Goal: Information Seeking & Learning: Compare options

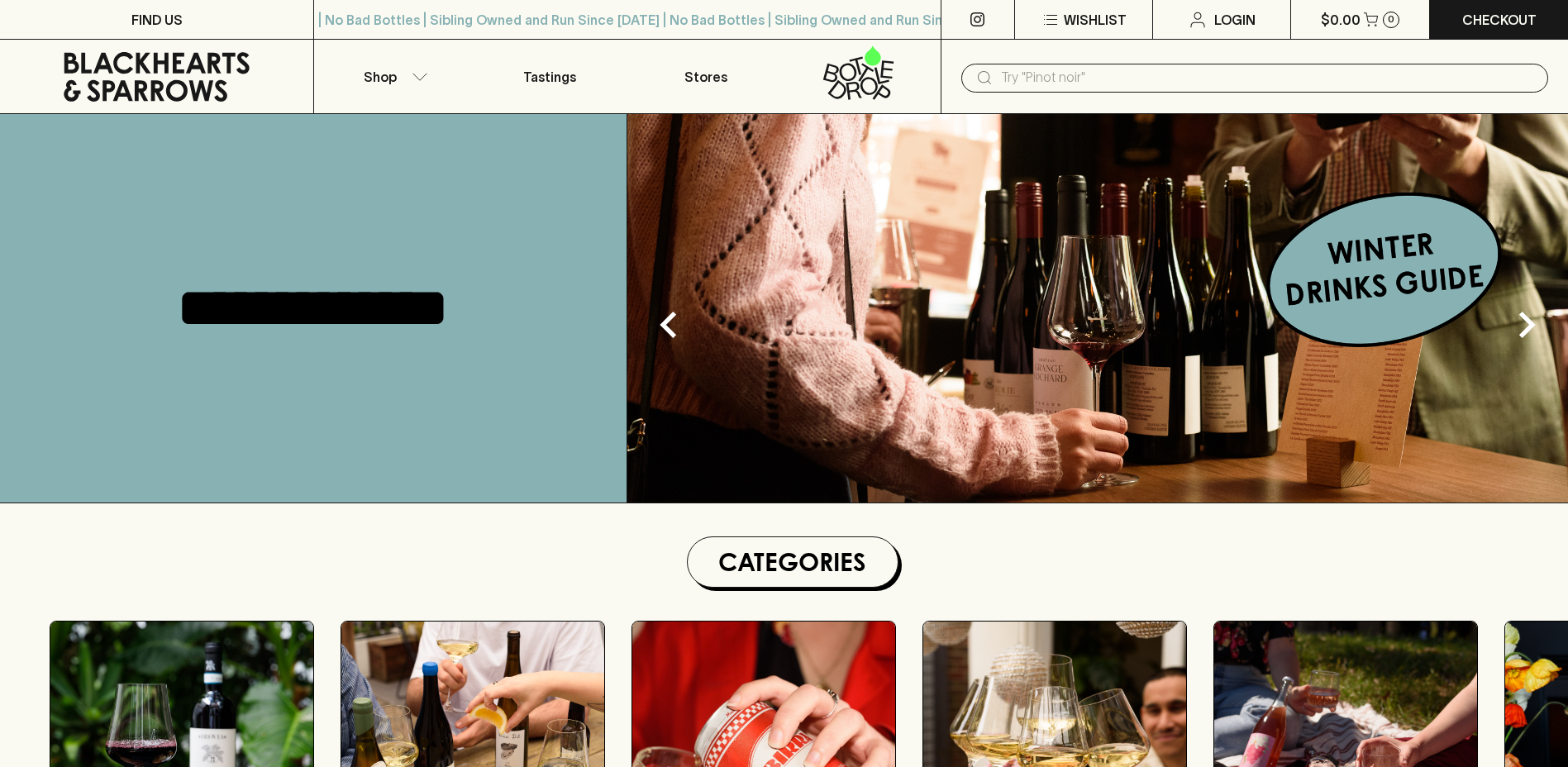
click at [1055, 14] on icon "button" at bounding box center [1050, 19] width 20 height 20
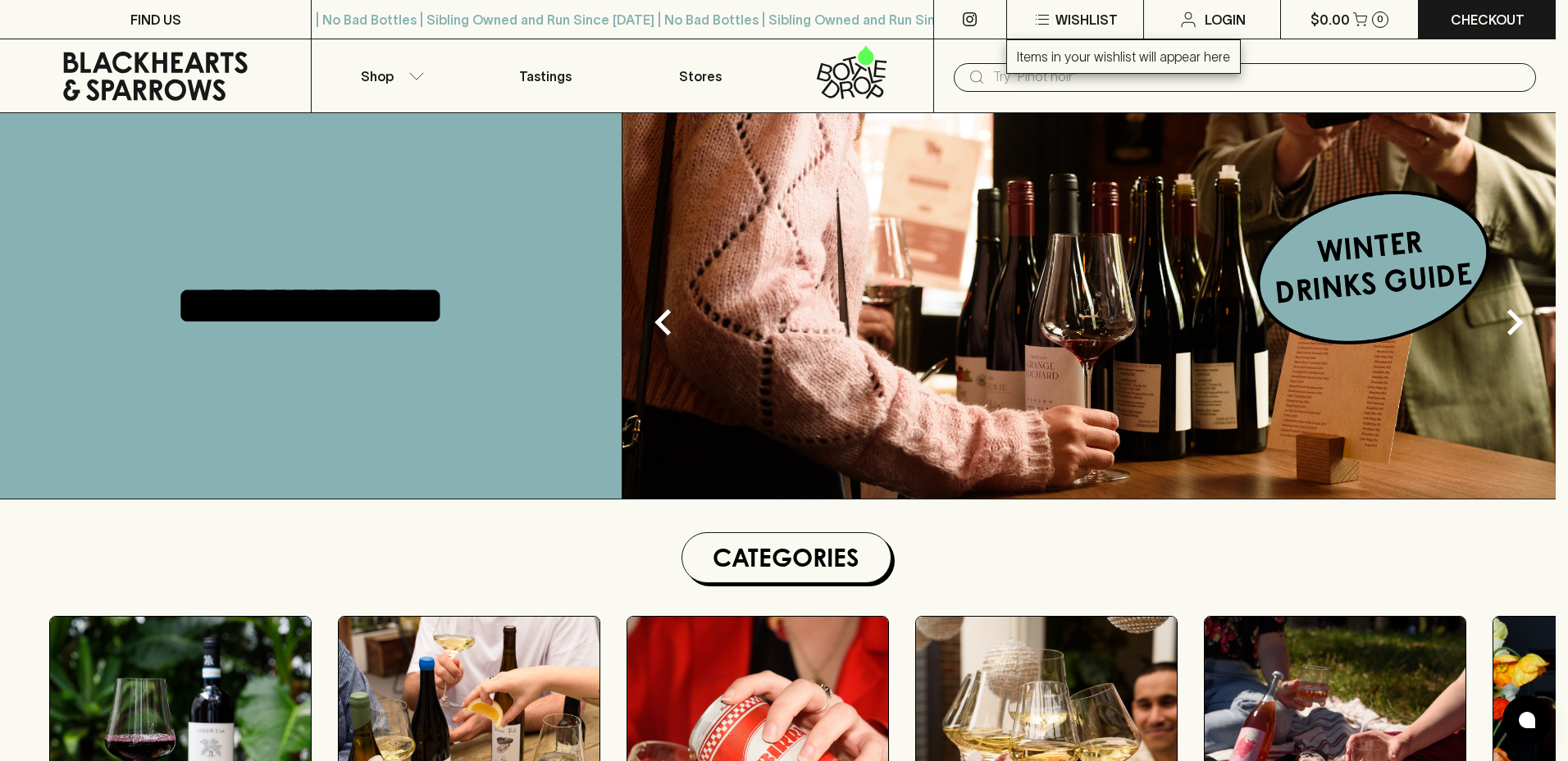
click at [537, 585] on div at bounding box center [784, 380] width 1568 height 761
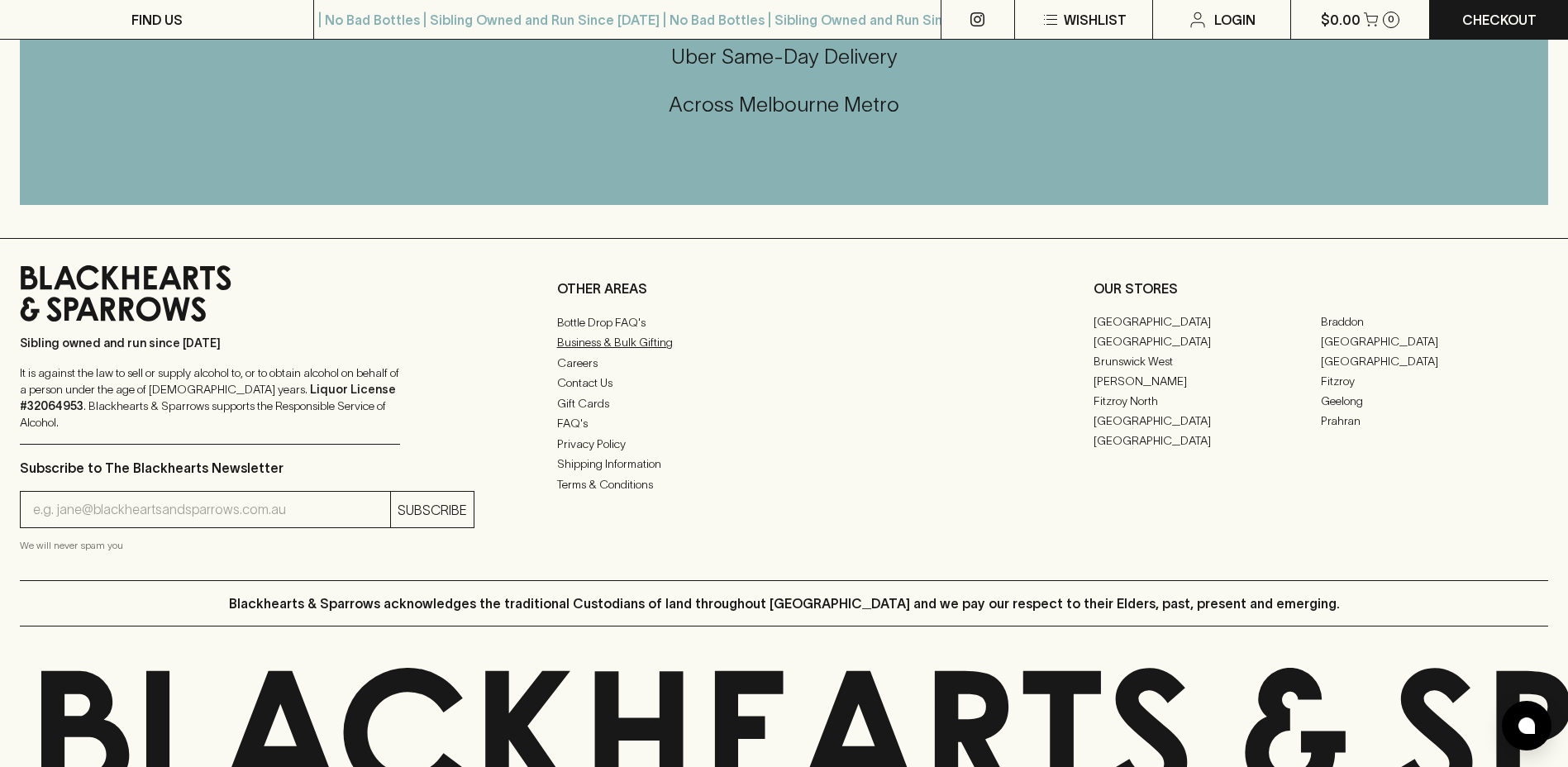
scroll to position [4052, 0]
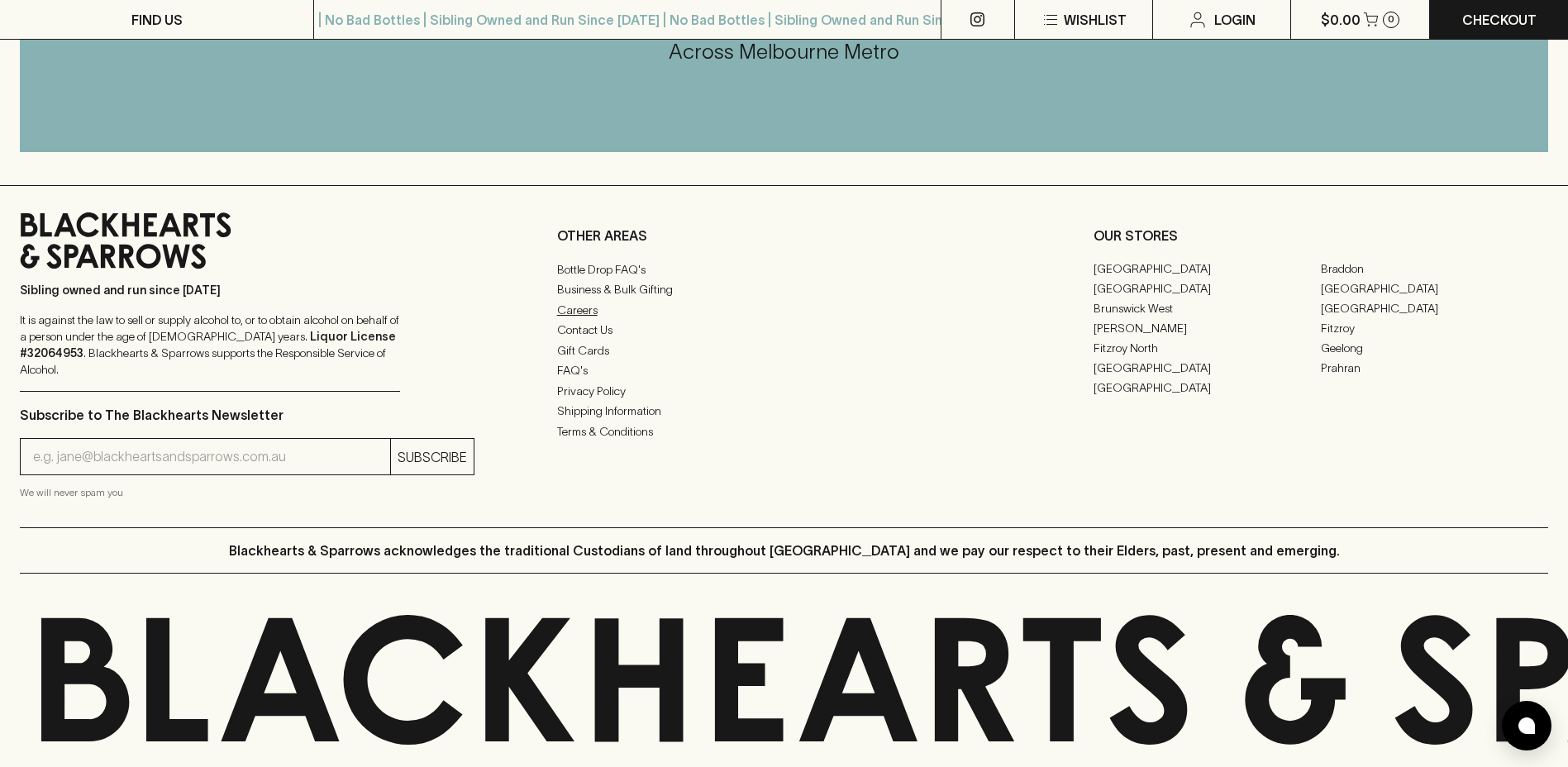
click at [581, 320] on link "Careers" at bounding box center [785, 310] width 455 height 20
click at [570, 320] on link "Careers" at bounding box center [785, 310] width 455 height 20
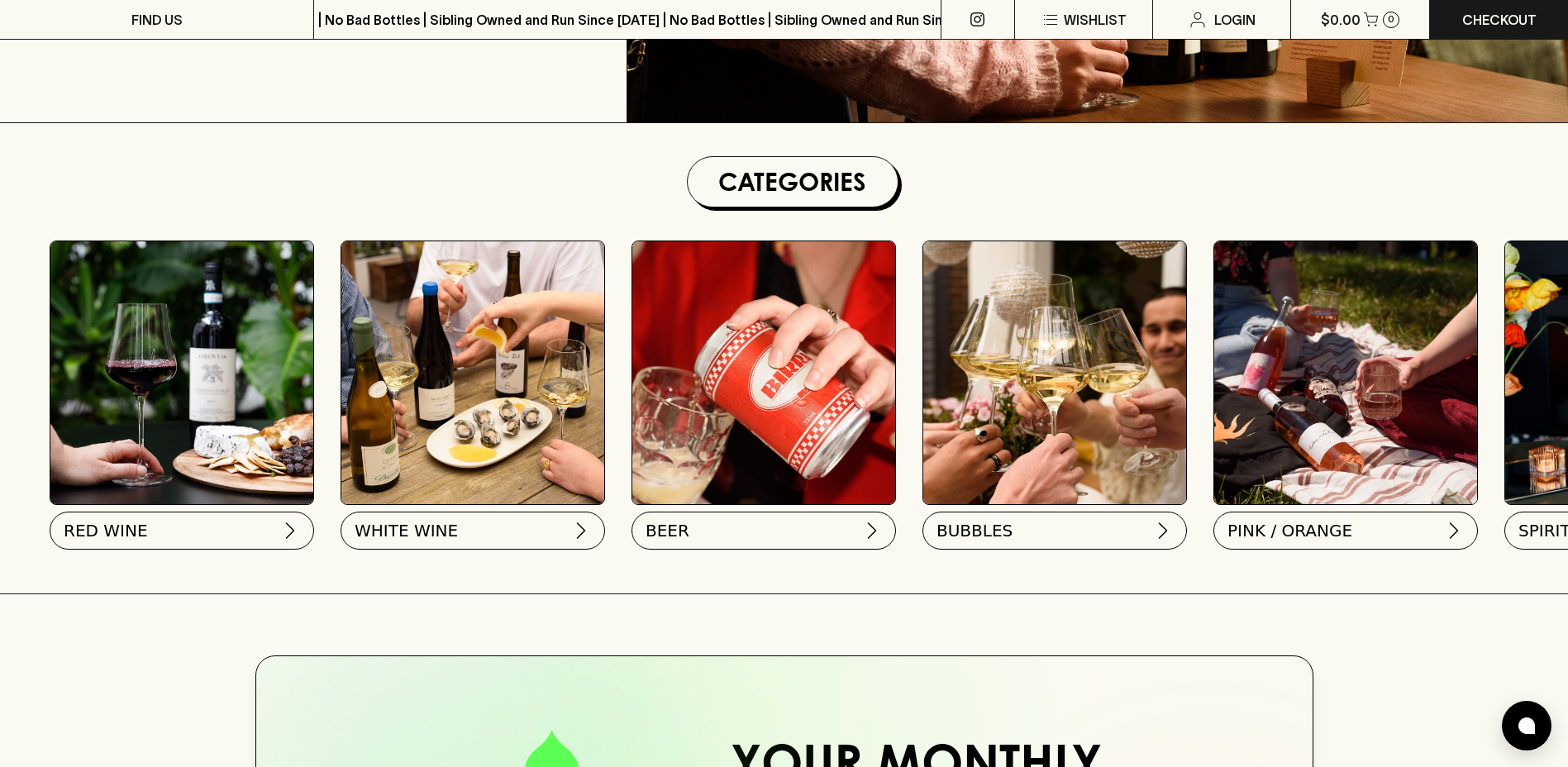
scroll to position [329, 0]
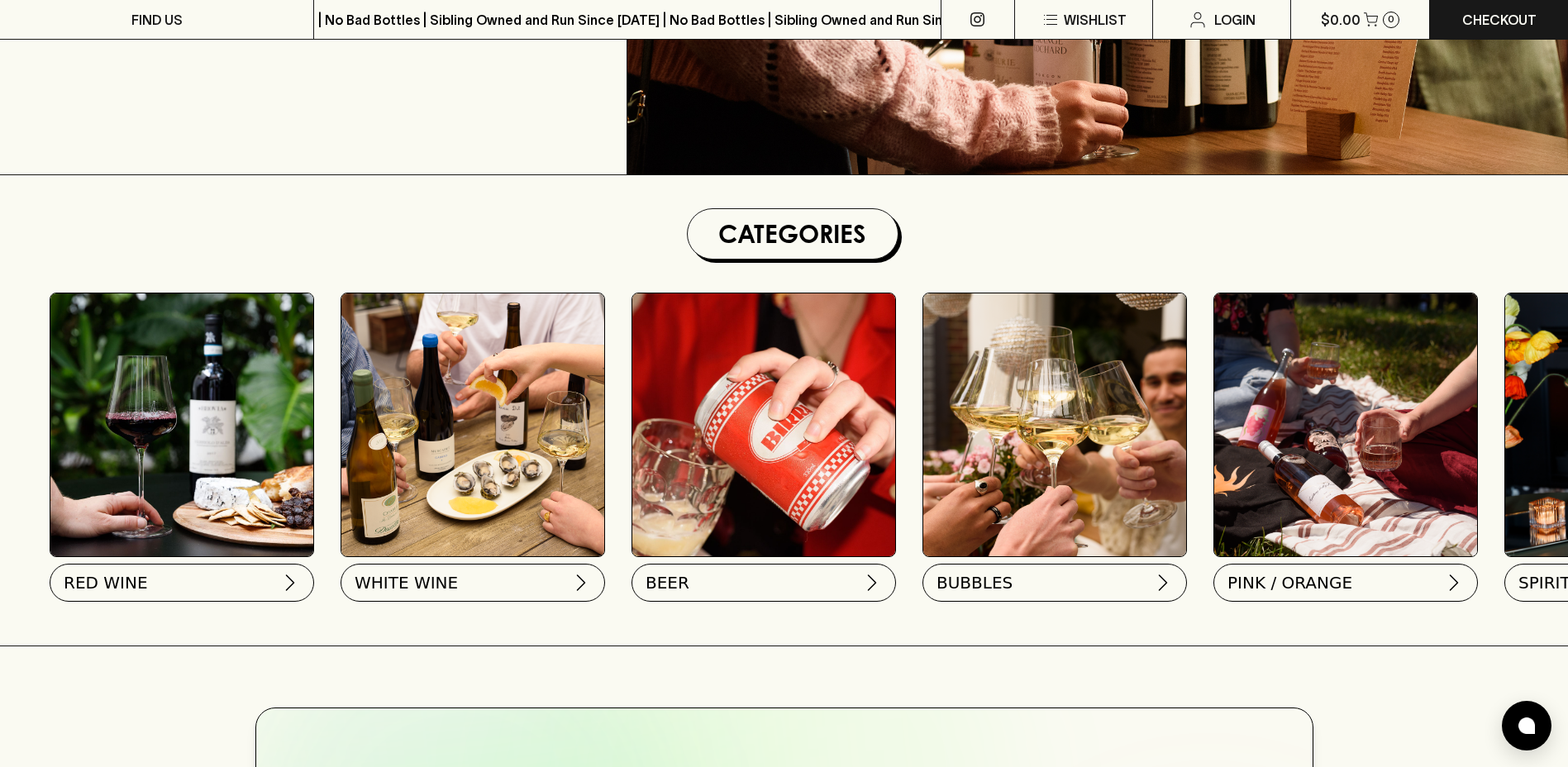
click at [166, 403] on img at bounding box center [182, 425] width 263 height 263
click at [142, 591] on button "RED WINE" at bounding box center [180, 579] width 265 height 38
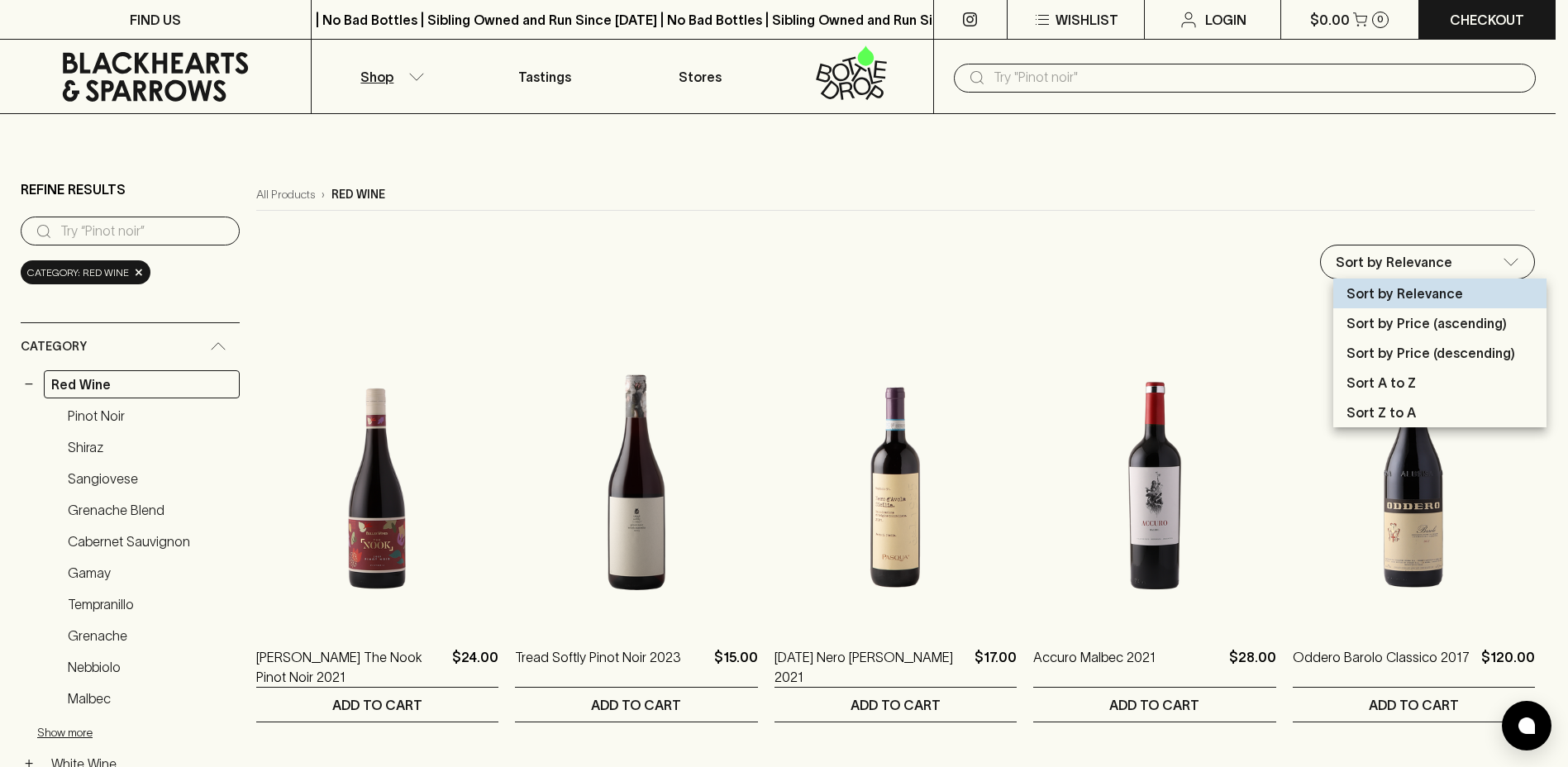
click at [1470, 348] on p "Sort by Price (descending)" at bounding box center [1431, 353] width 169 height 20
type input "price:desc"
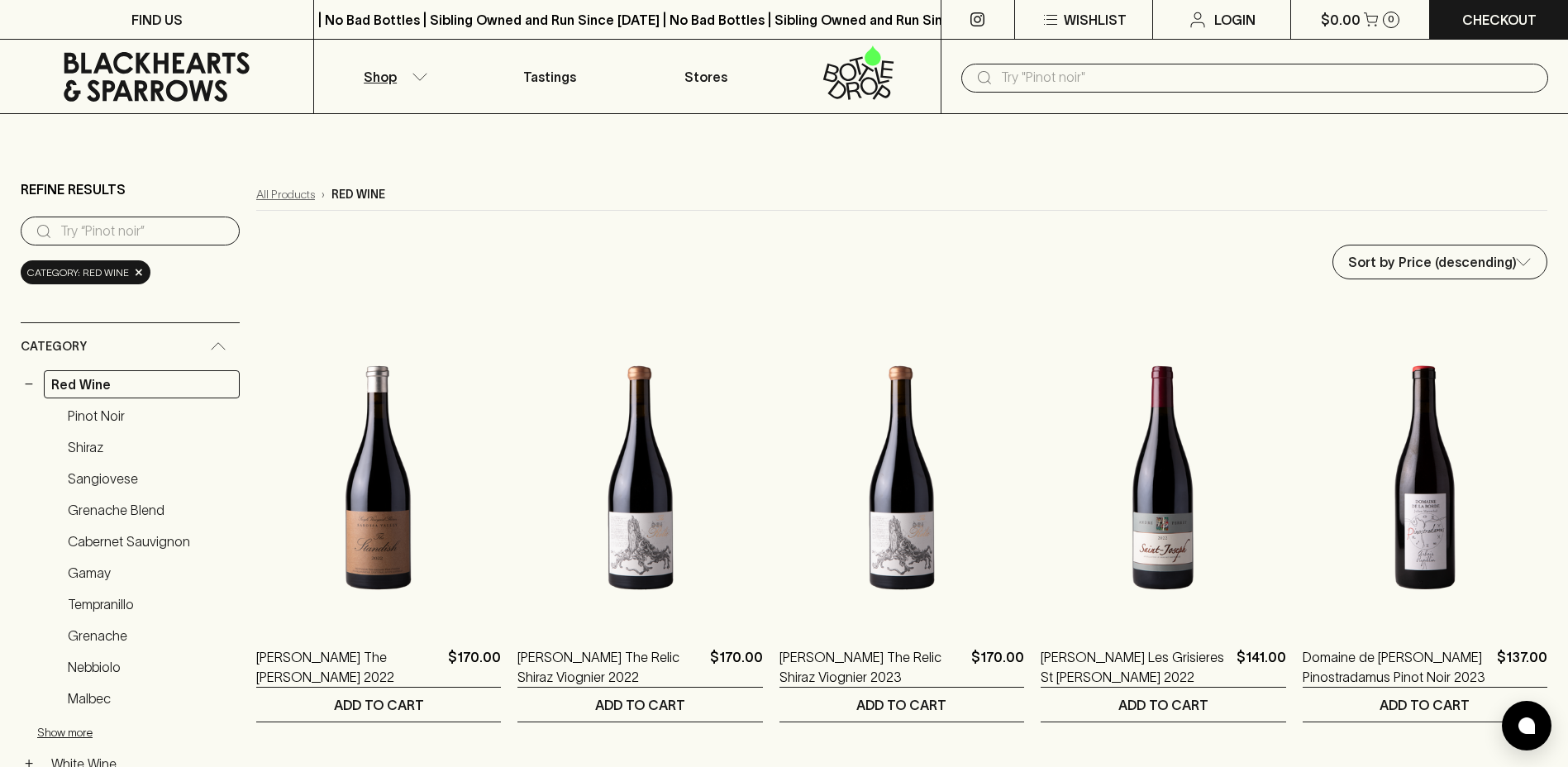
click at [267, 196] on link "All Products" at bounding box center [285, 195] width 59 height 17
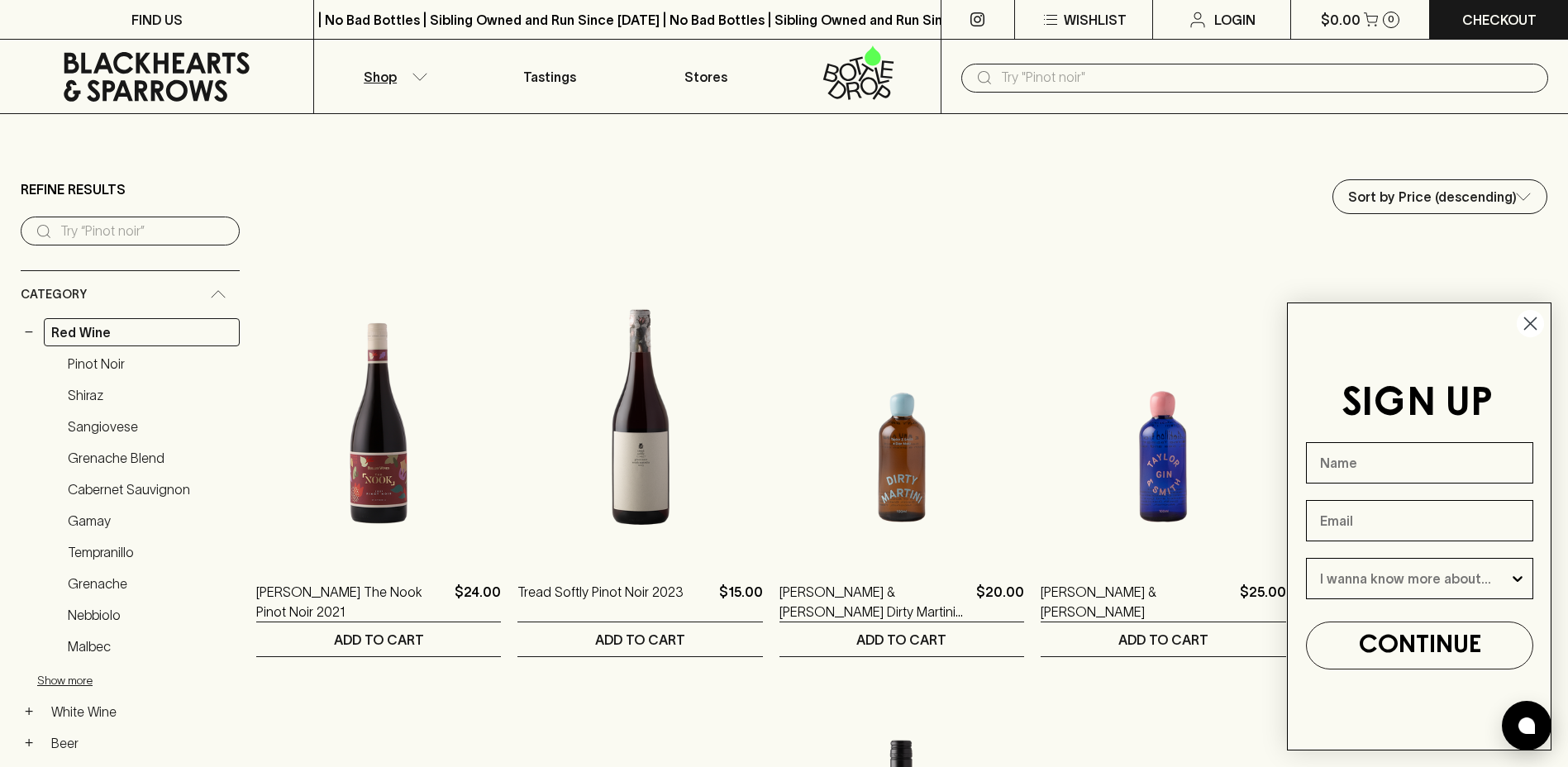
click at [163, 70] on icon at bounding box center [156, 76] width 289 height 49
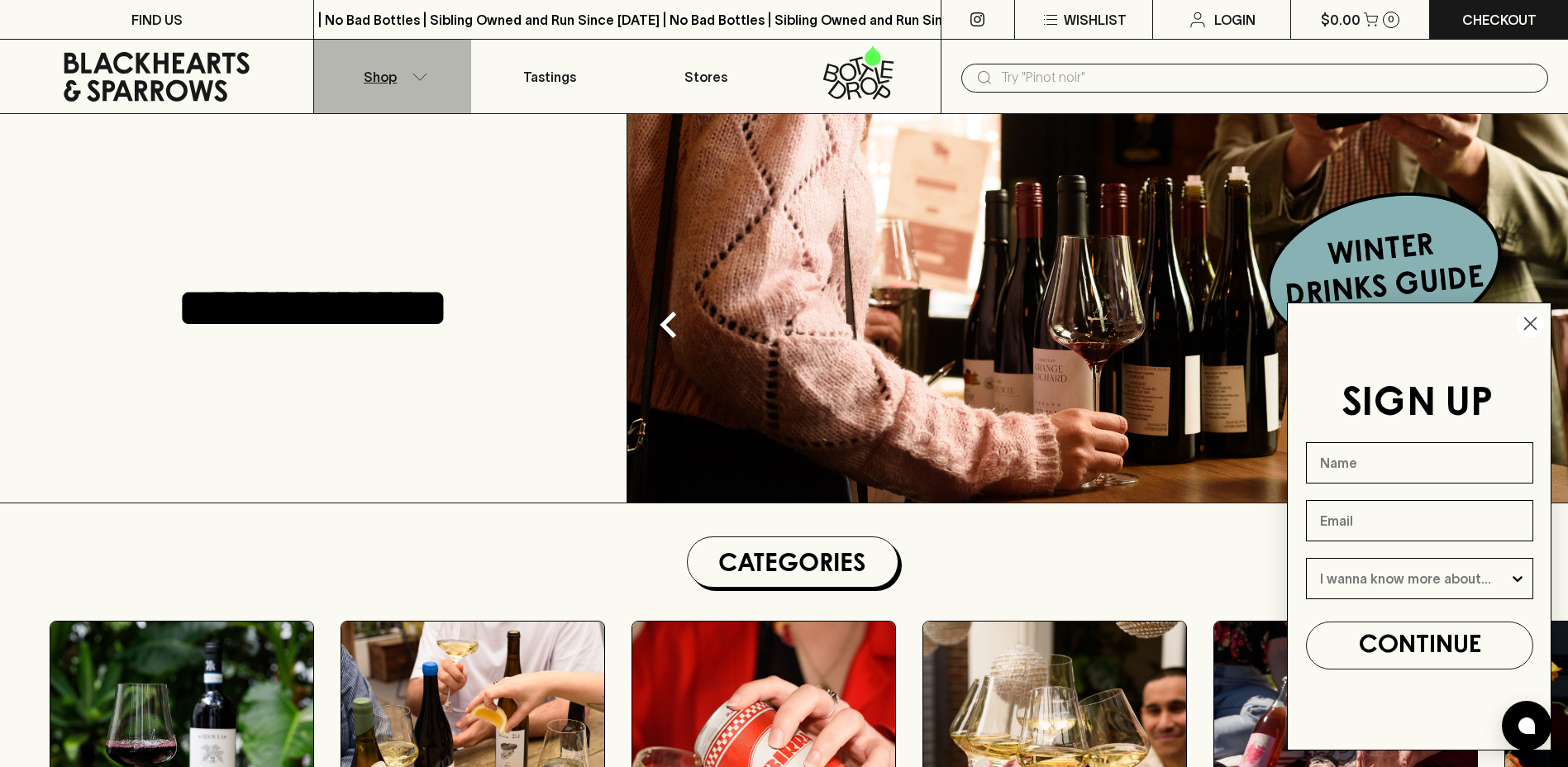
click at [417, 74] on icon "button" at bounding box center [419, 77] width 16 height 9
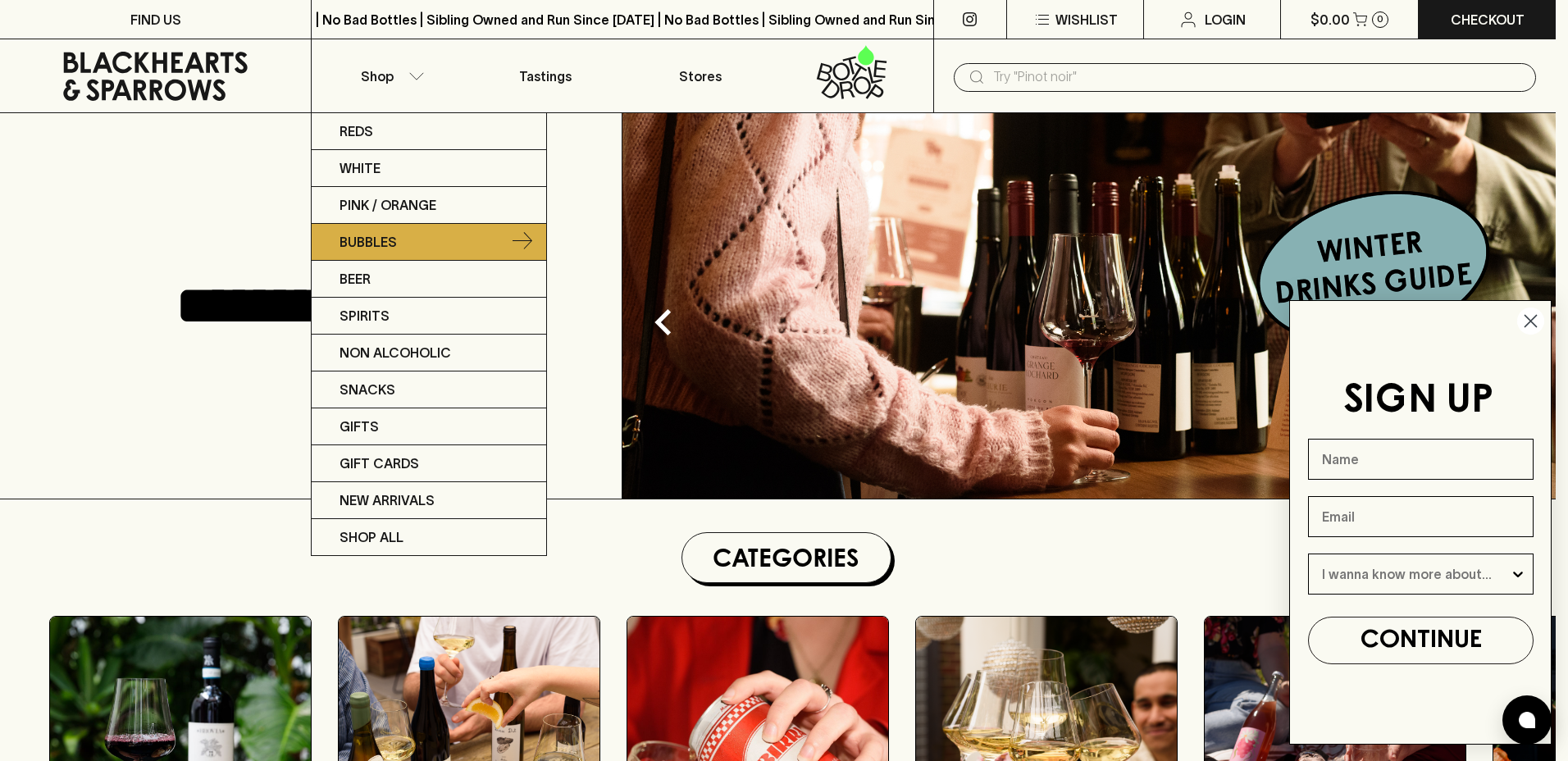
click at [402, 231] on link "Bubbles" at bounding box center [428, 242] width 234 height 37
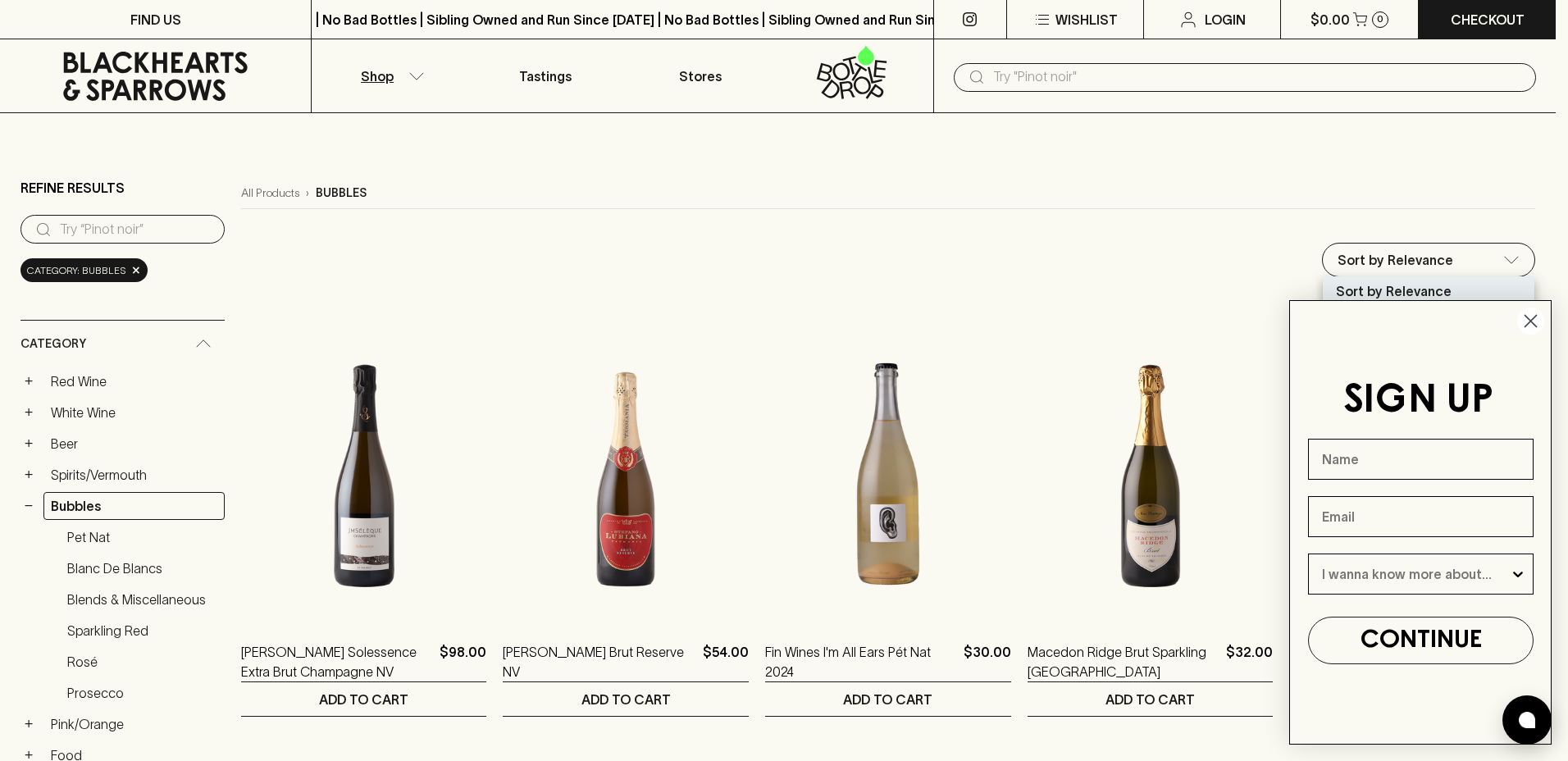
click at [1536, 316] on icon "Close dialog" at bounding box center [1531, 321] width 11 height 11
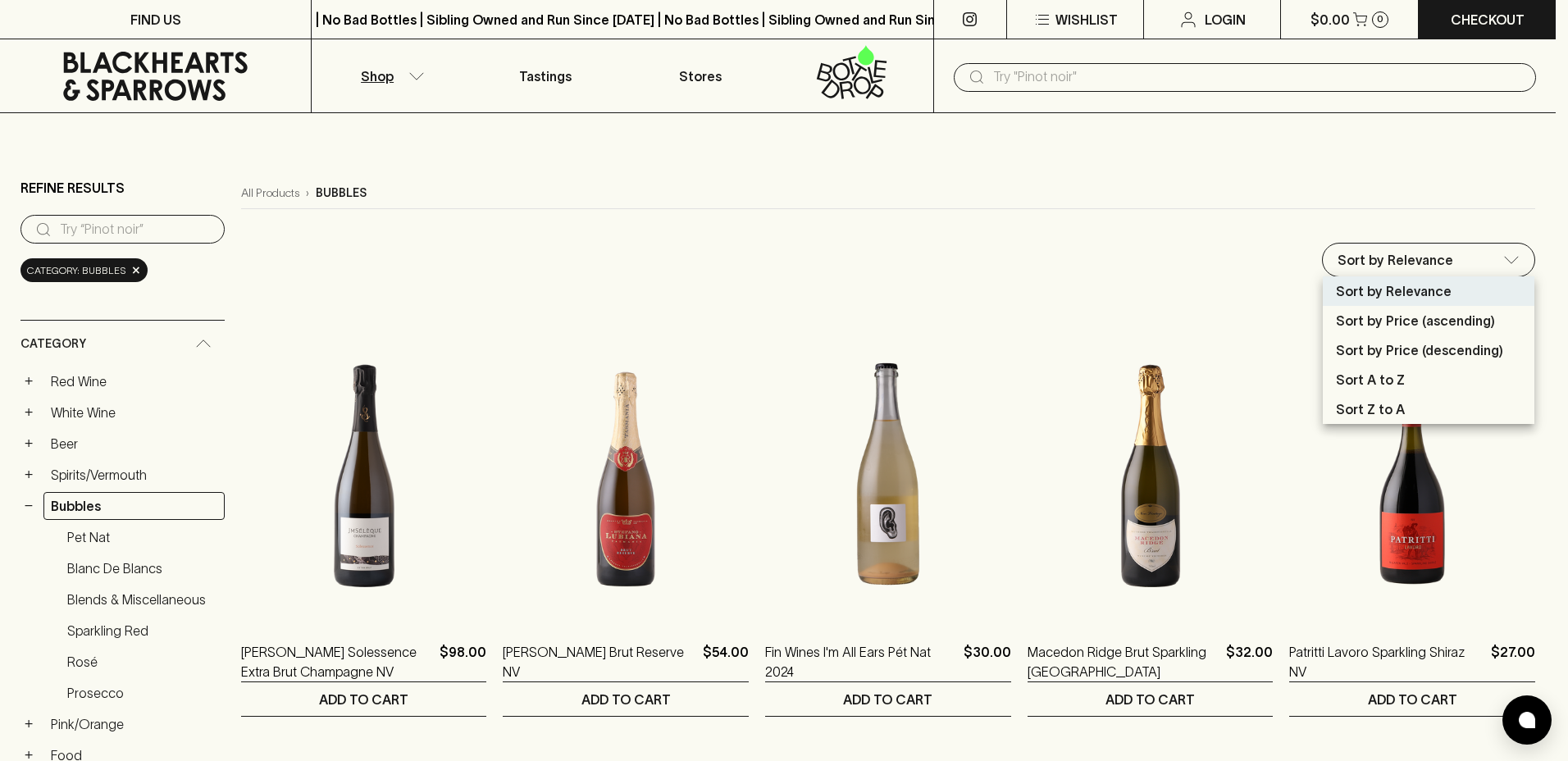
click at [1444, 351] on p "Sort by Price (descending)" at bounding box center [1420, 350] width 167 height 20
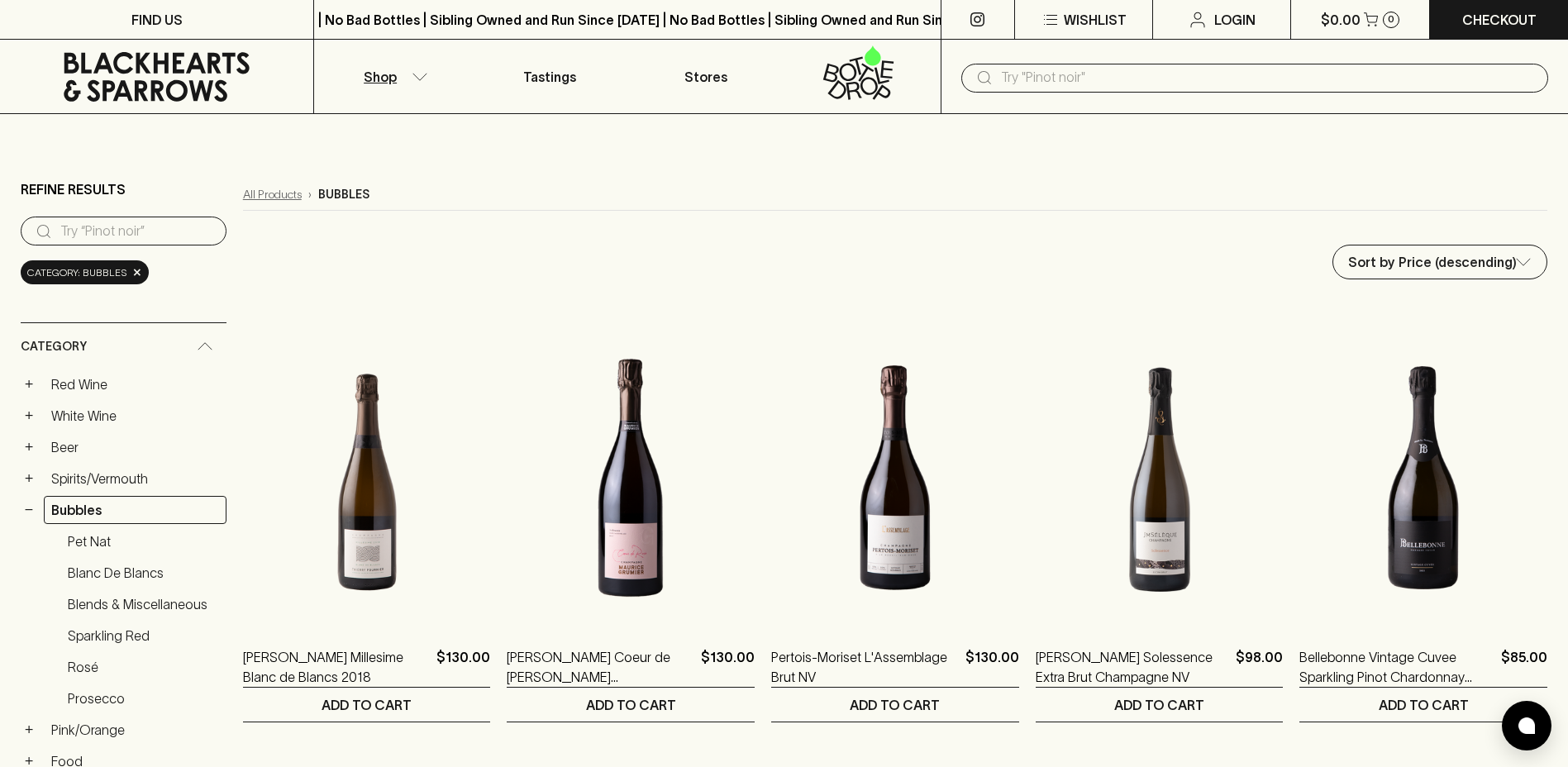
click at [295, 195] on link "All Products" at bounding box center [272, 195] width 59 height 17
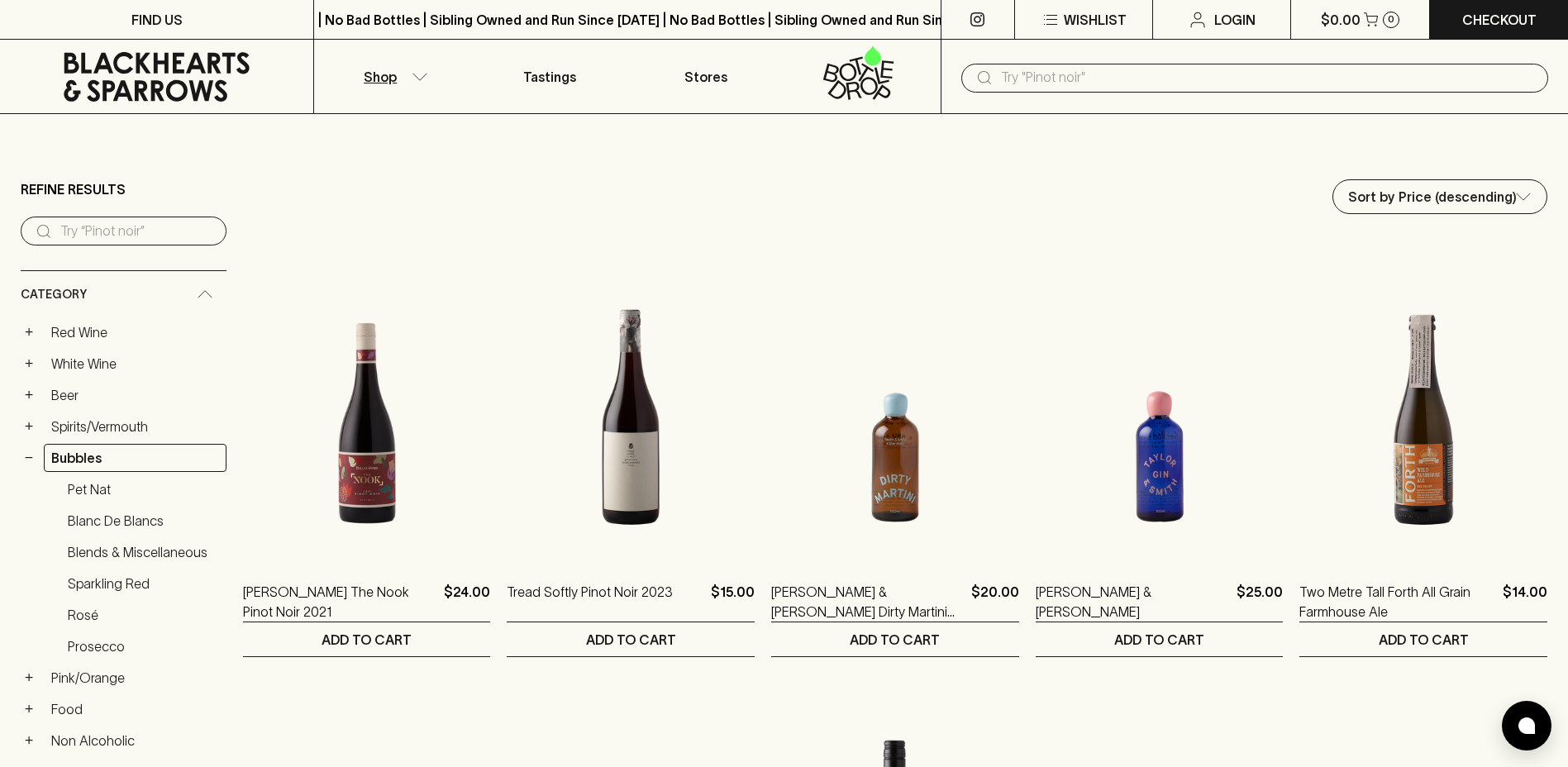
click at [429, 79] on button "Shop" at bounding box center [392, 76] width 156 height 74
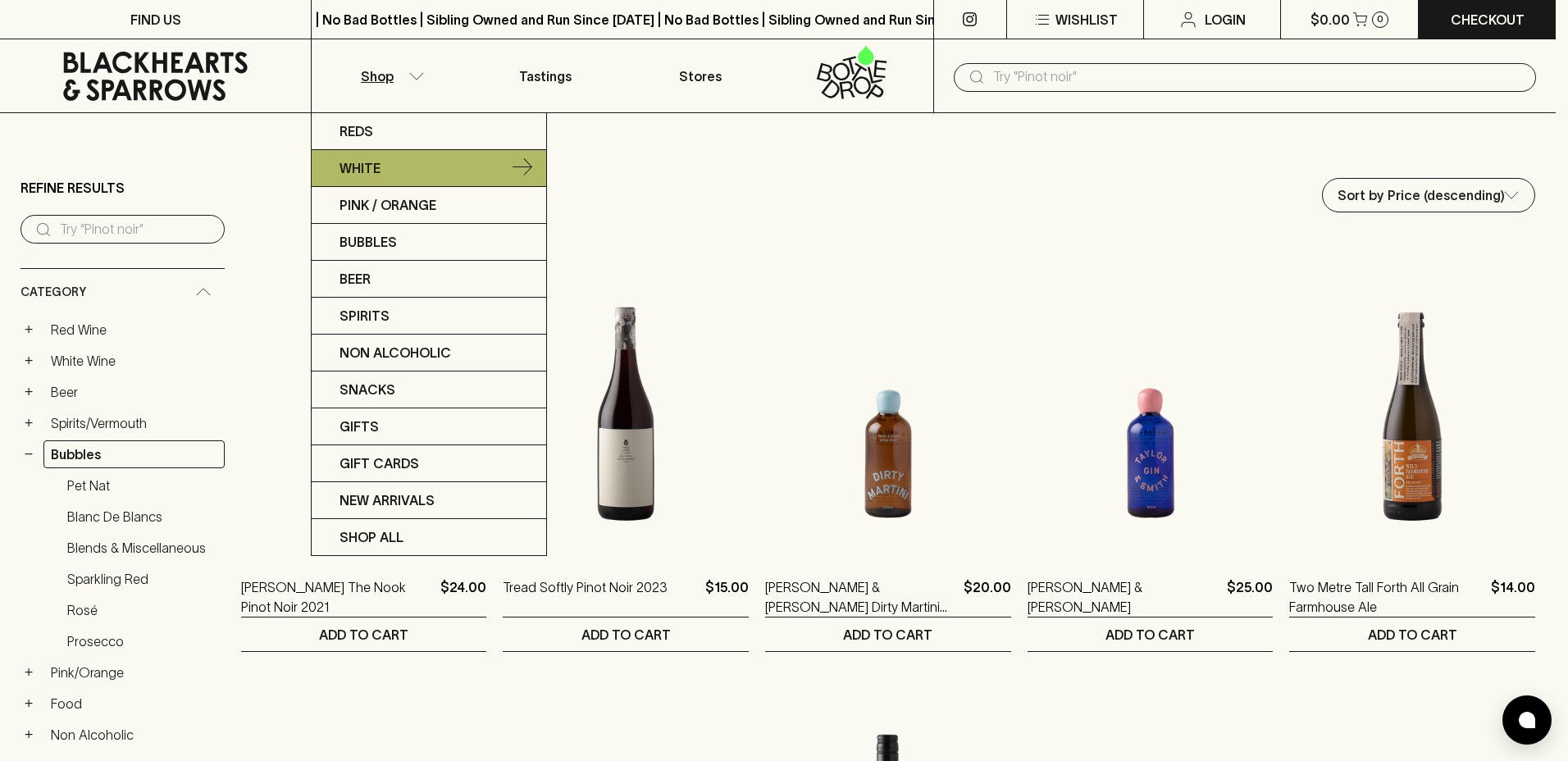
click at [359, 166] on p "White" at bounding box center [360, 168] width 41 height 20
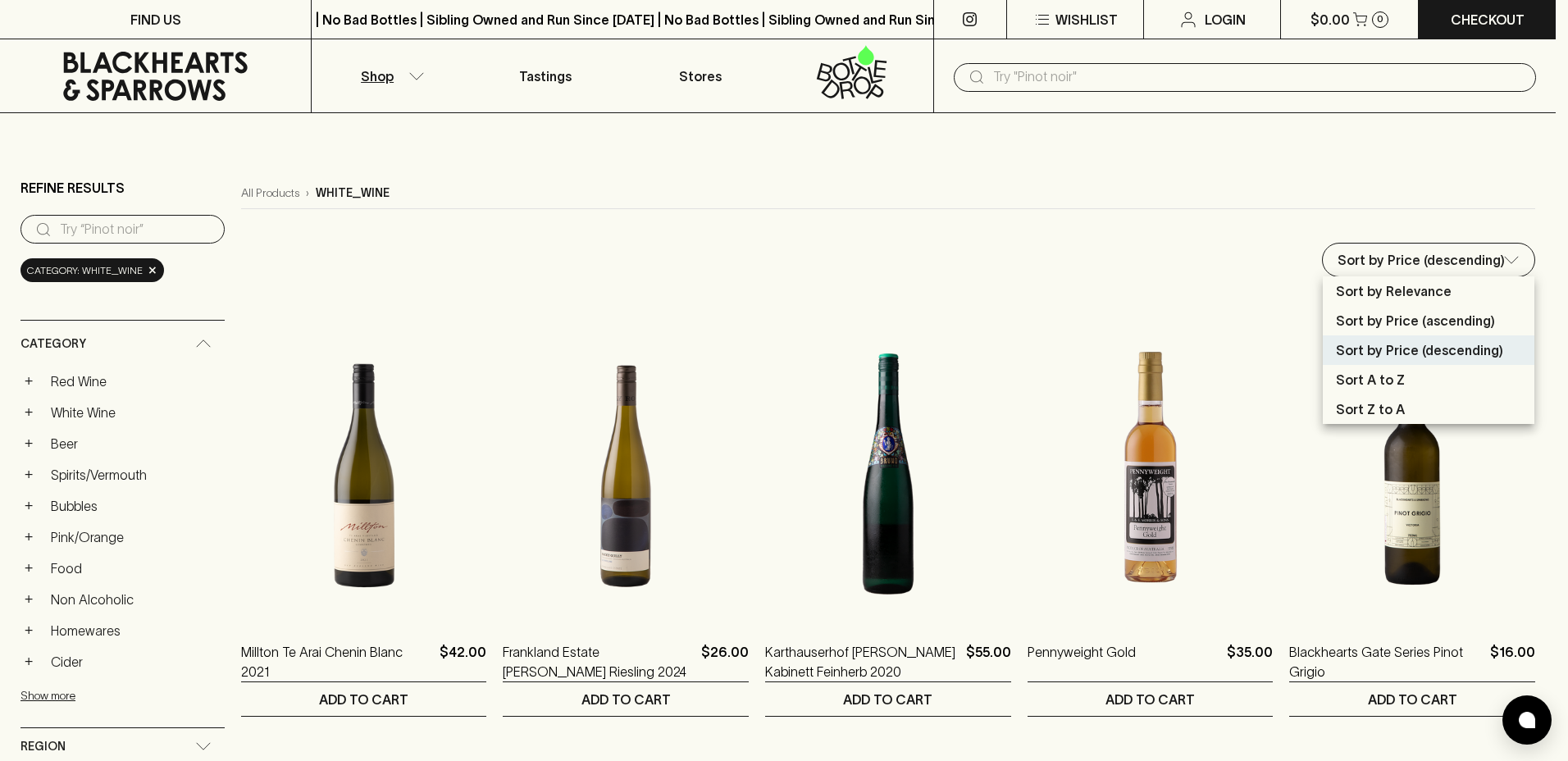
click at [494, 301] on div at bounding box center [784, 380] width 1568 height 761
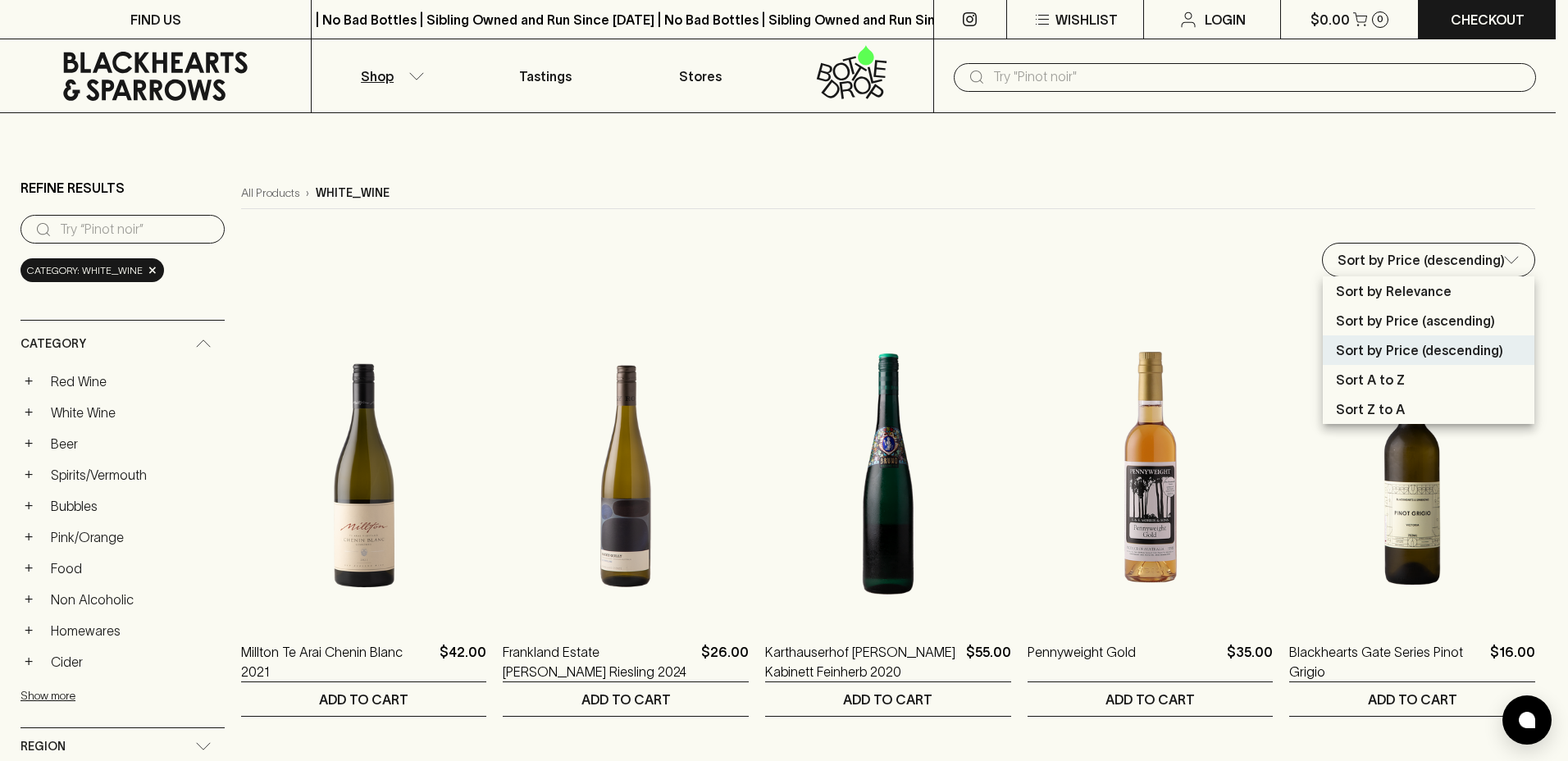
click at [1413, 313] on p "Sort by Price (ascending)" at bounding box center [1416, 320] width 160 height 20
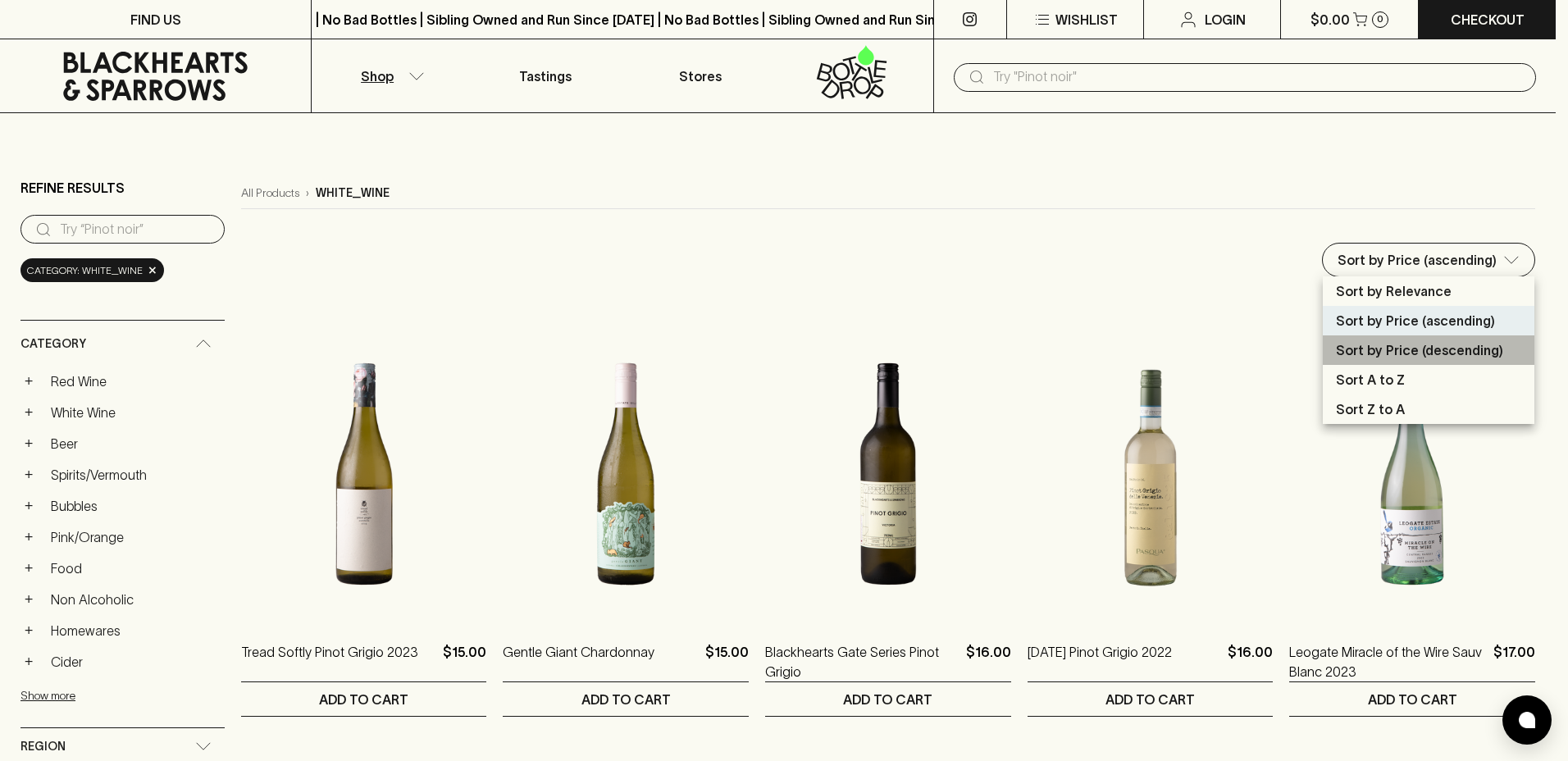
click at [1417, 343] on p "Sort by Price (descending)" at bounding box center [1420, 350] width 167 height 20
type input "price:desc"
